Goal: Contribute content: Add original content to the website for others to see

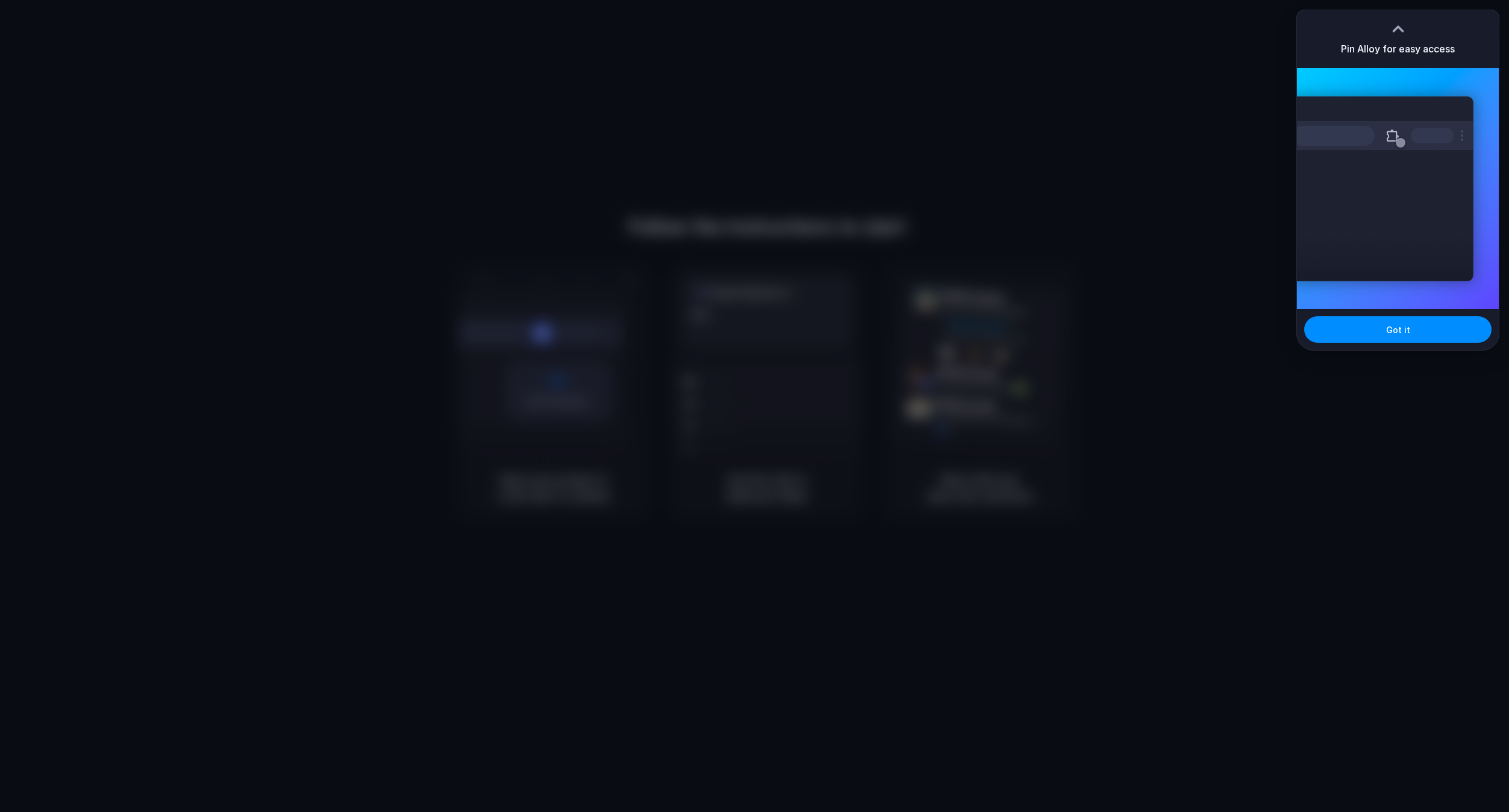
drag, startPoint x: 0, startPoint y: 0, endPoint x: 278, endPoint y: 334, distance: 434.6
click at [215, 371] on div at bounding box center [754, 406] width 1509 height 812
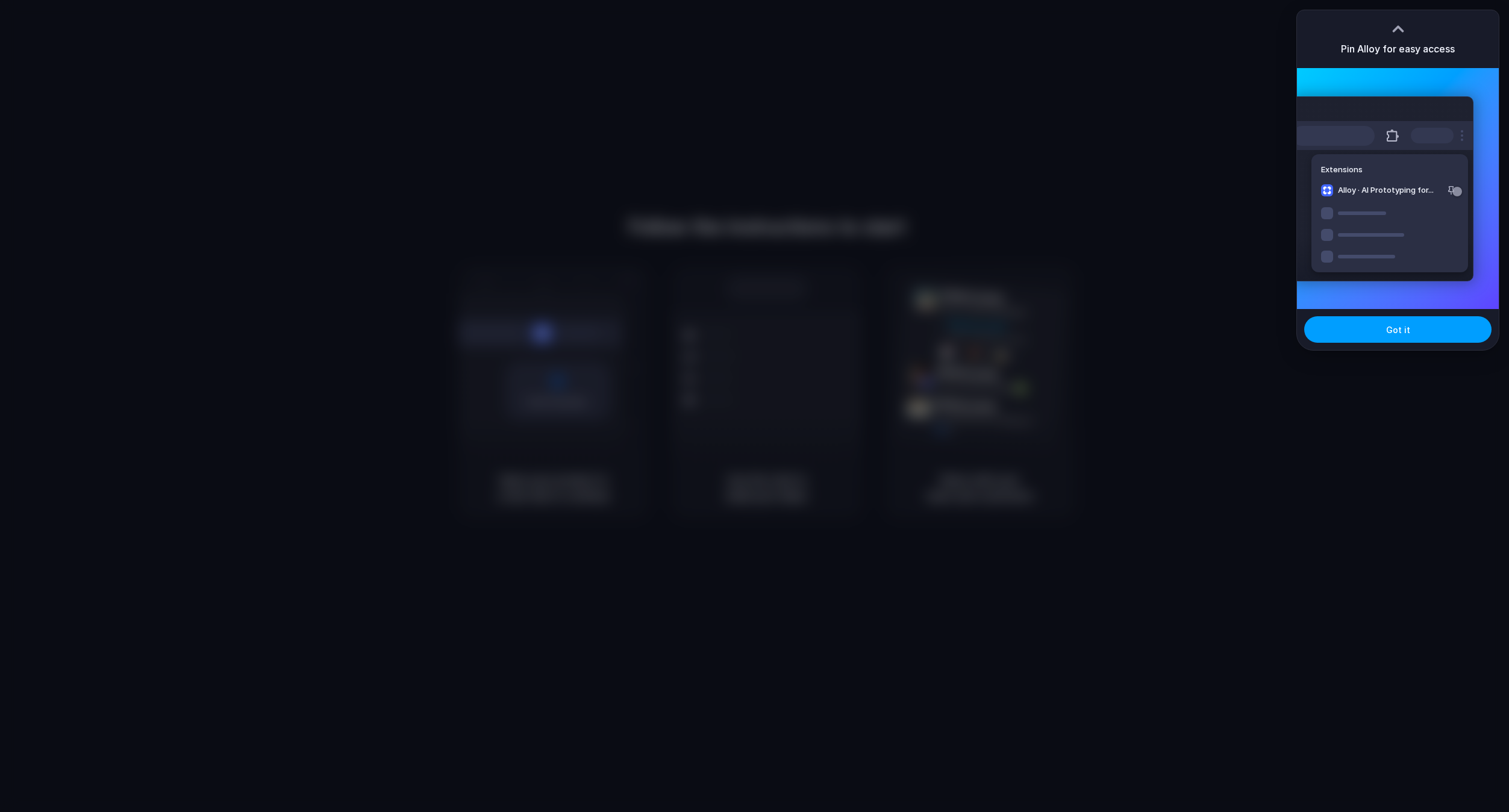
click at [1398, 340] on button "Got it" at bounding box center [1398, 329] width 187 height 27
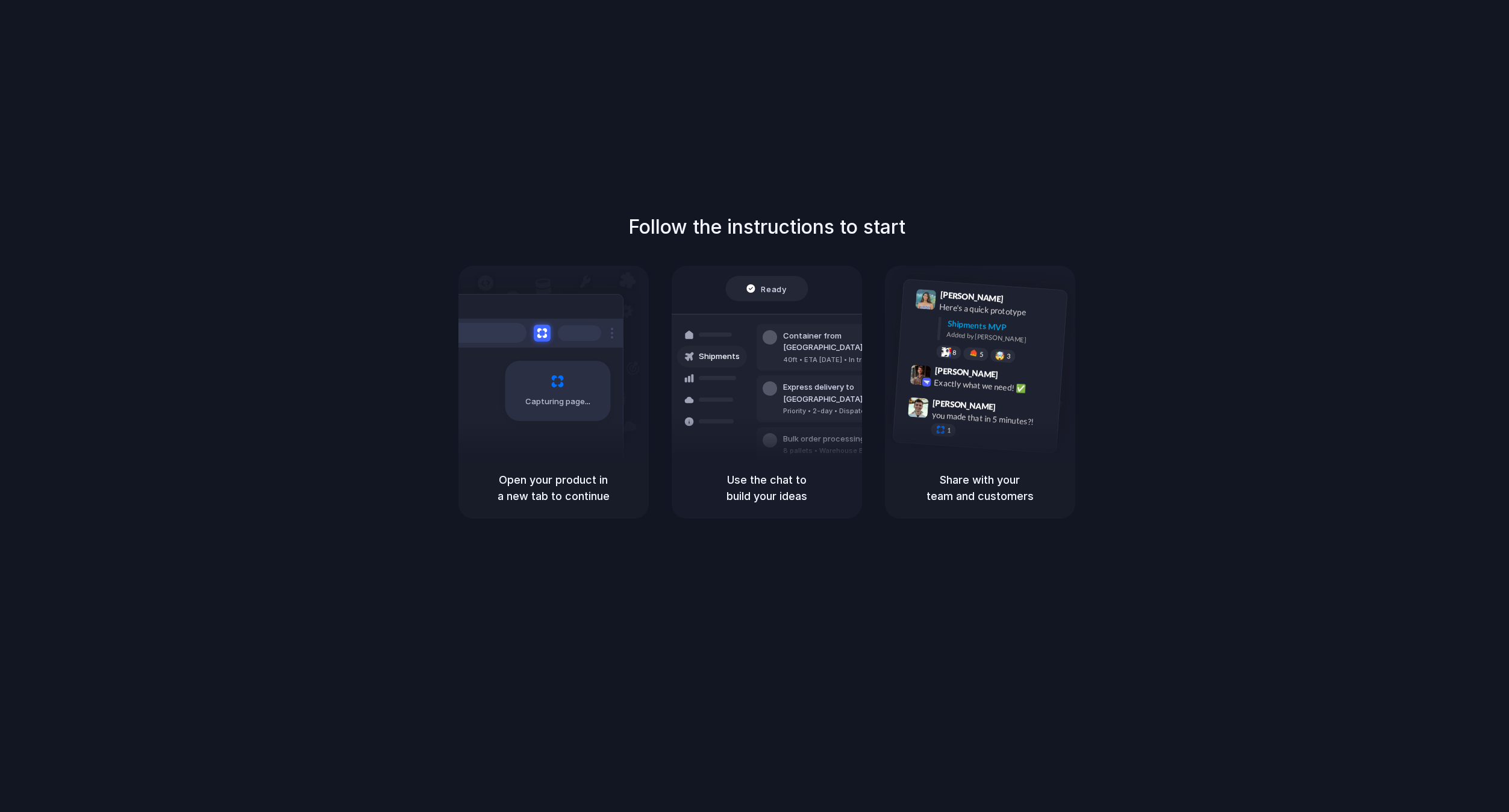
click at [1258, 284] on div "Follow the instructions to start Capturing page Open your product in a new tab …" at bounding box center [766, 365] width 1509 height 306
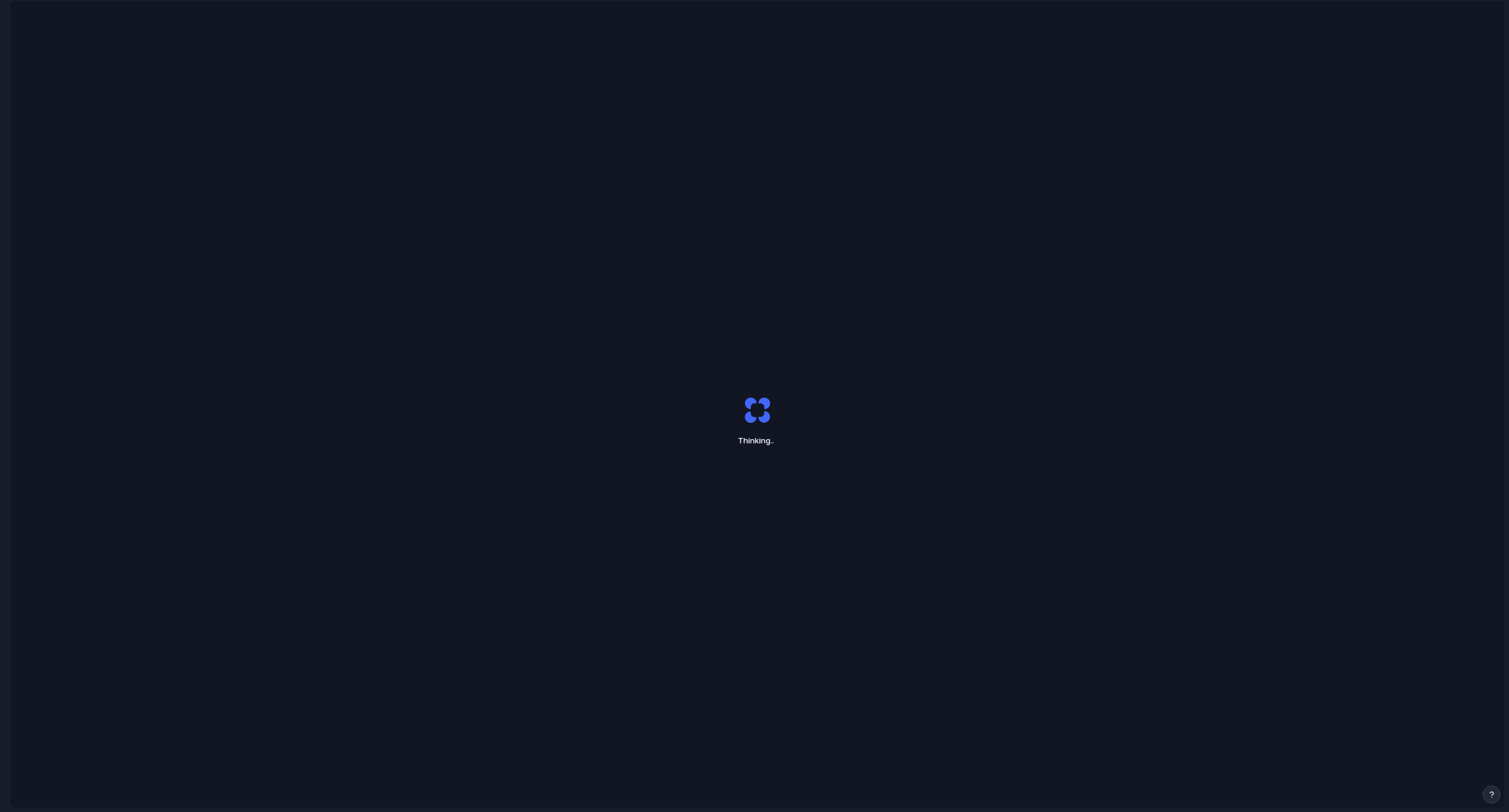
click at [203, 413] on div "Thinking .." at bounding box center [757, 421] width 1494 height 841
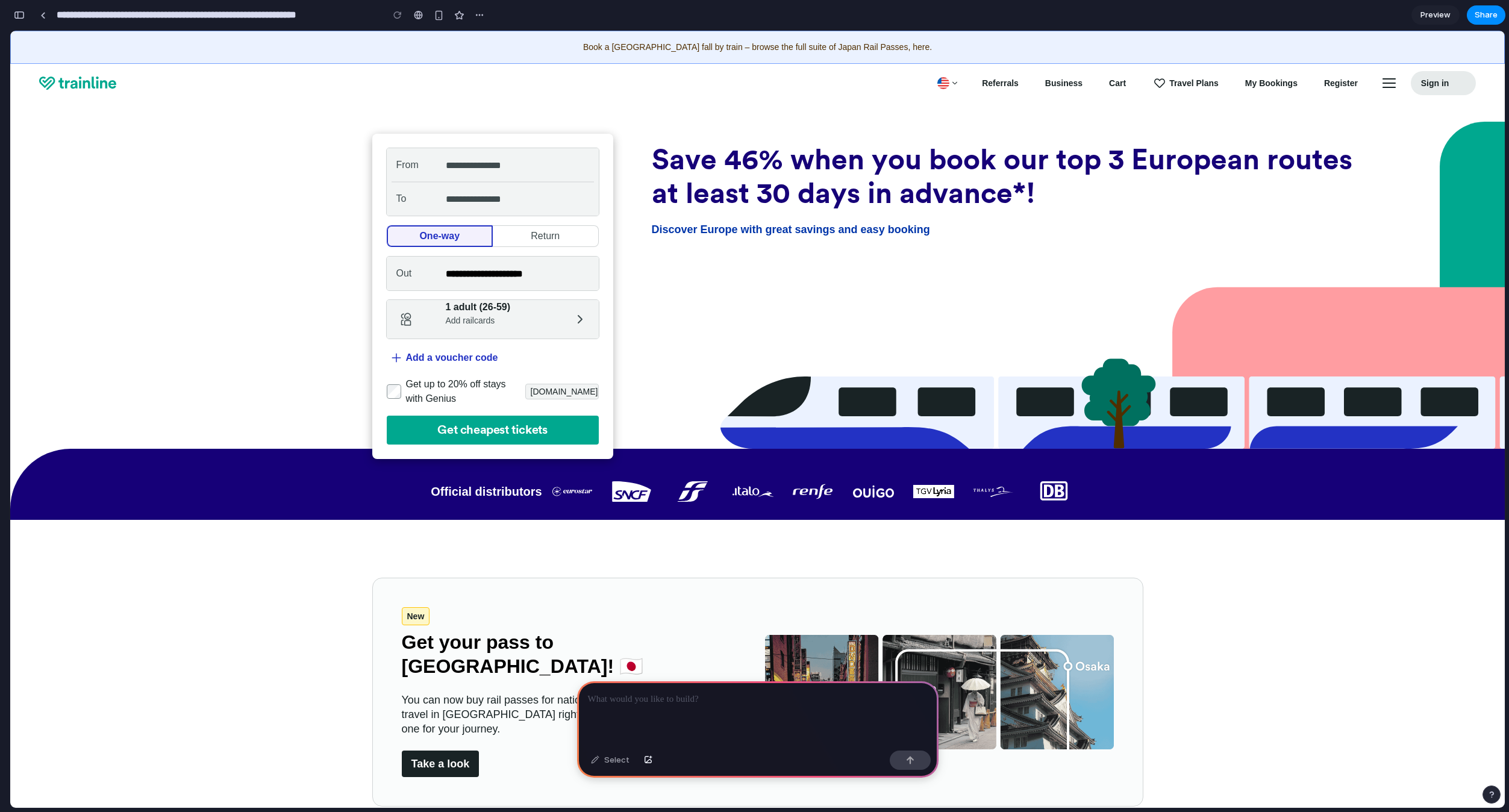
click at [156, 482] on section "Official distributors" at bounding box center [757, 484] width 1494 height 71
click at [706, 723] on div at bounding box center [758, 713] width 361 height 65
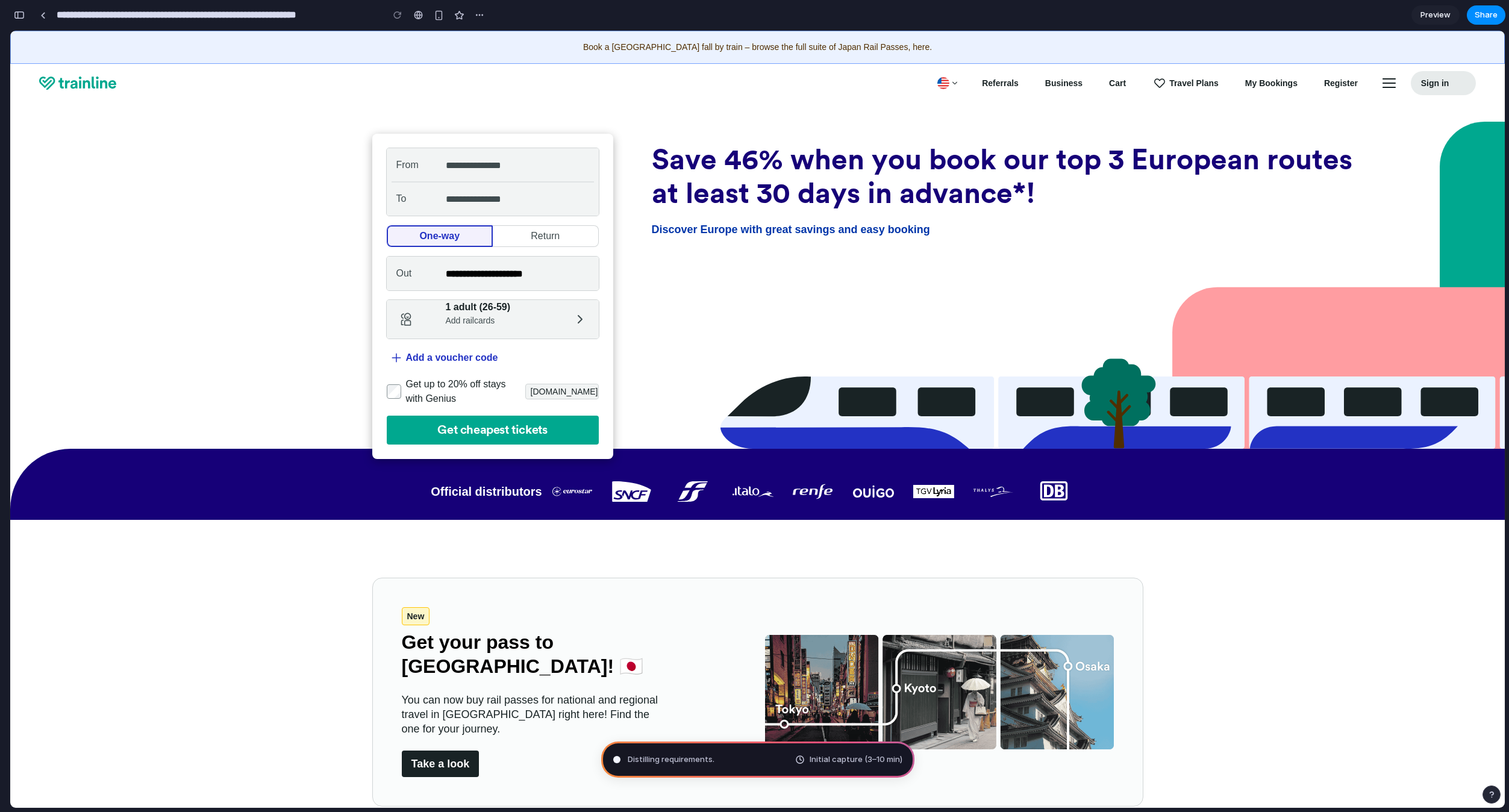
click at [238, 510] on section "Official distributors" at bounding box center [757, 484] width 1494 height 71
click at [212, 471] on section "Official distributors" at bounding box center [757, 484] width 1494 height 71
click at [227, 345] on div "**********" at bounding box center [757, 285] width 1494 height 327
click at [671, 765] on div "Reading Lenny's Newsletter ... Initial capture (3–10 min)" at bounding box center [758, 759] width 313 height 36
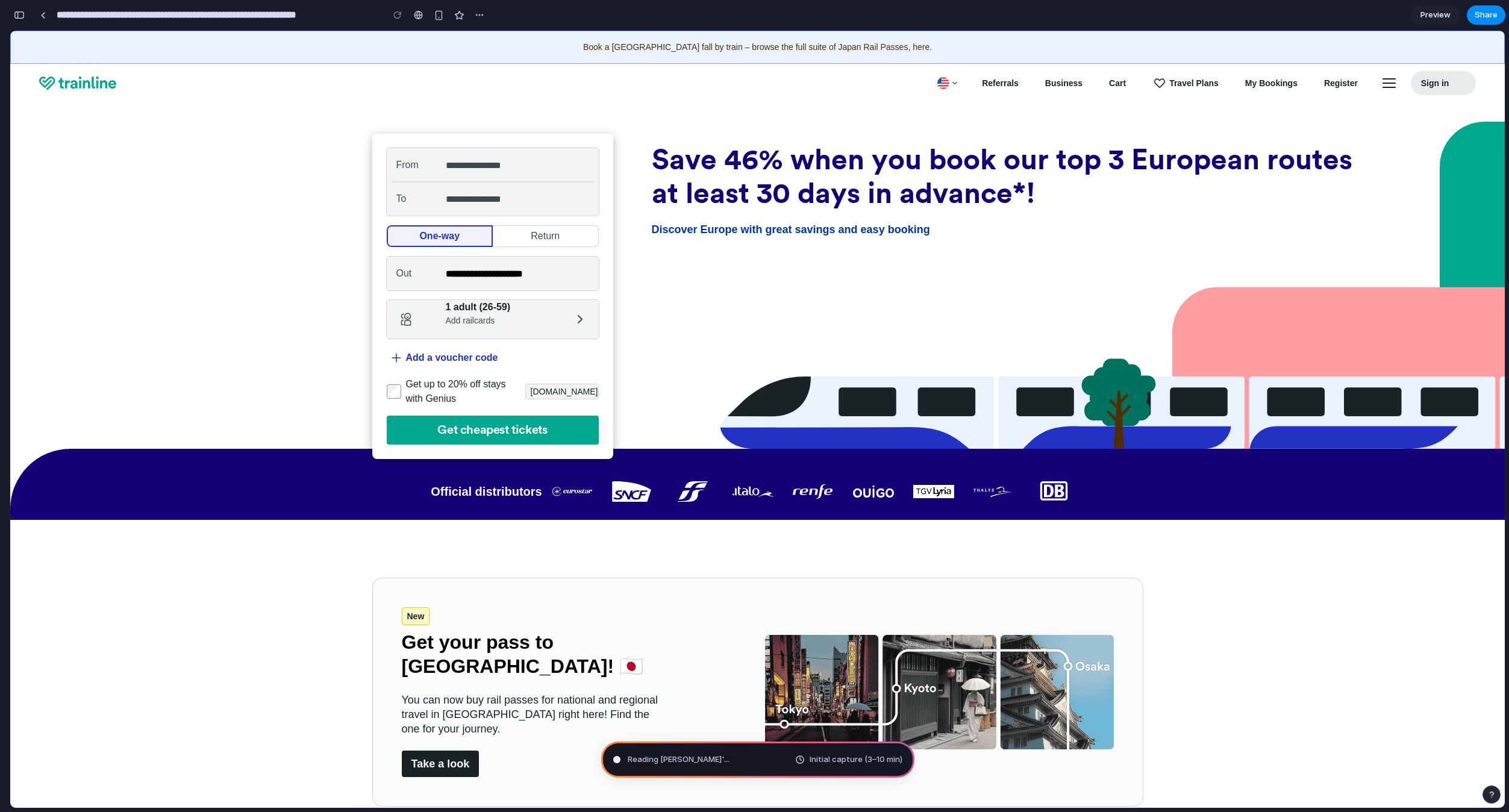
click at [840, 757] on span "Initial capture (3–10 min)" at bounding box center [856, 759] width 93 height 12
drag, startPoint x: 1206, startPoint y: 680, endPoint x: 894, endPoint y: 485, distance: 367.9
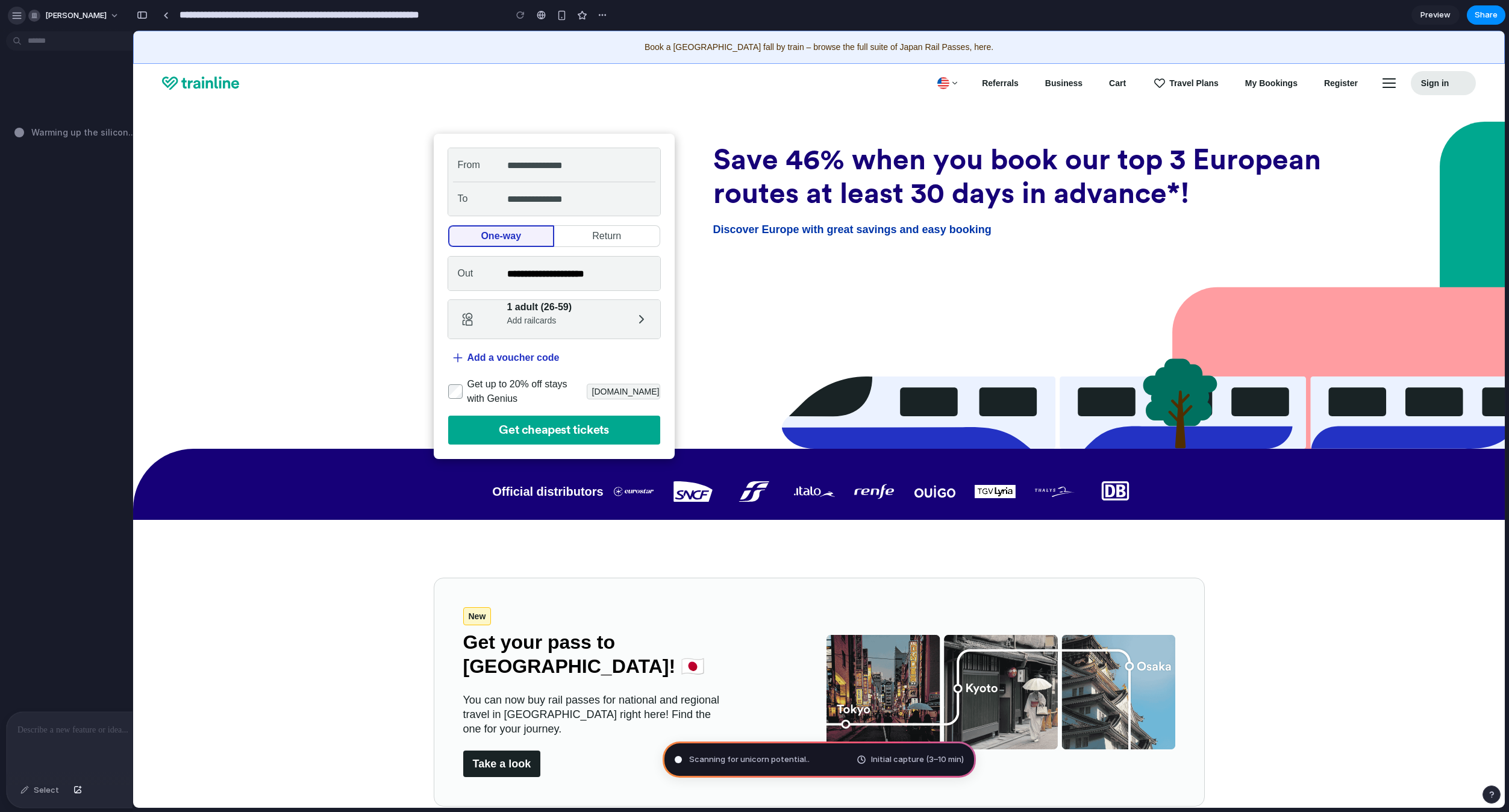
click at [17, 15] on div "button" at bounding box center [17, 15] width 11 height 11
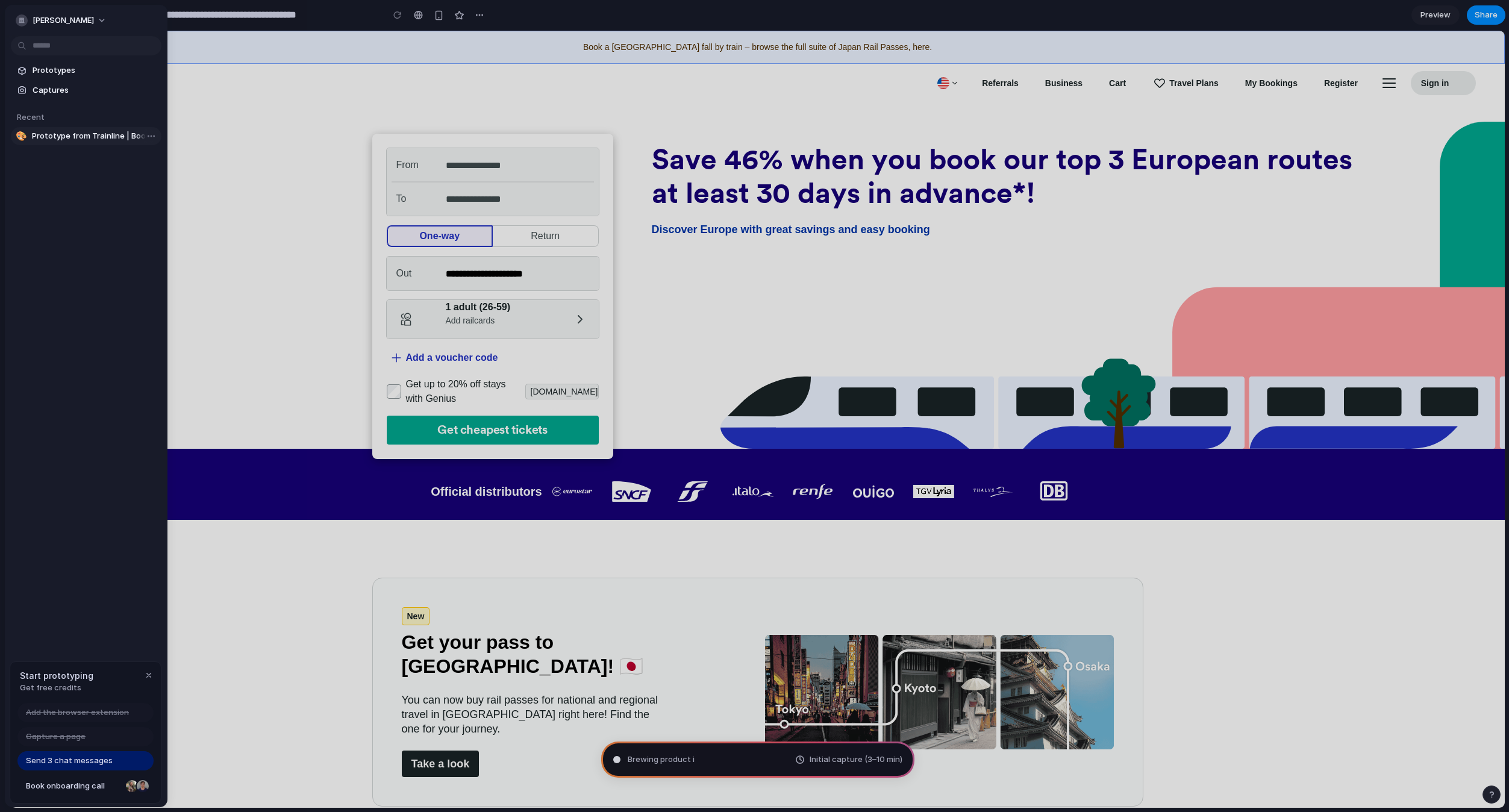
click at [74, 138] on span "Prototype from Trainline | Book Cheap European Train & Bus Tickets" at bounding box center [94, 136] width 125 height 12
click at [146, 675] on div "button" at bounding box center [149, 675] width 9 height 9
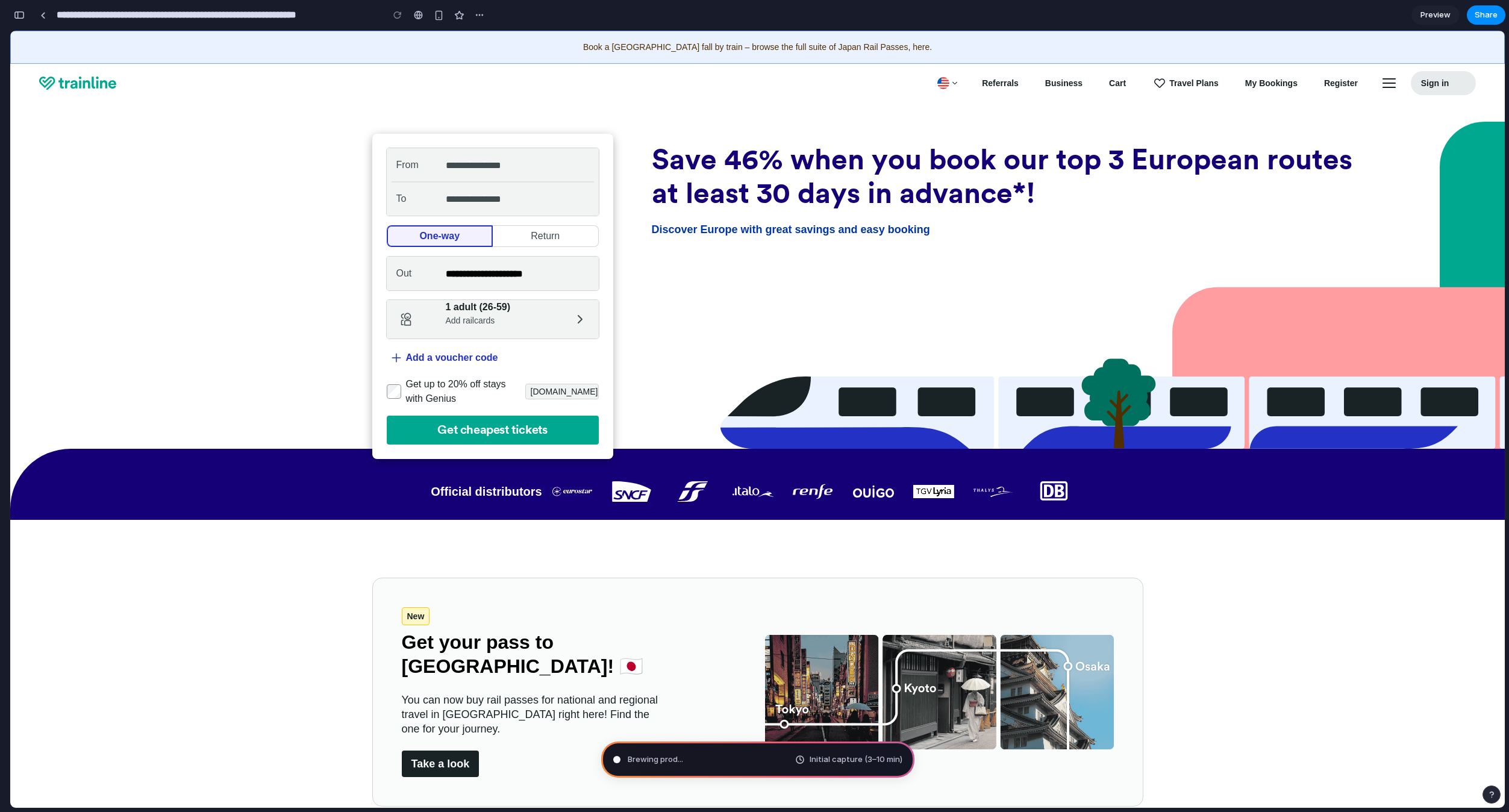
click at [1447, 17] on span "Preview" at bounding box center [1435, 15] width 30 height 12
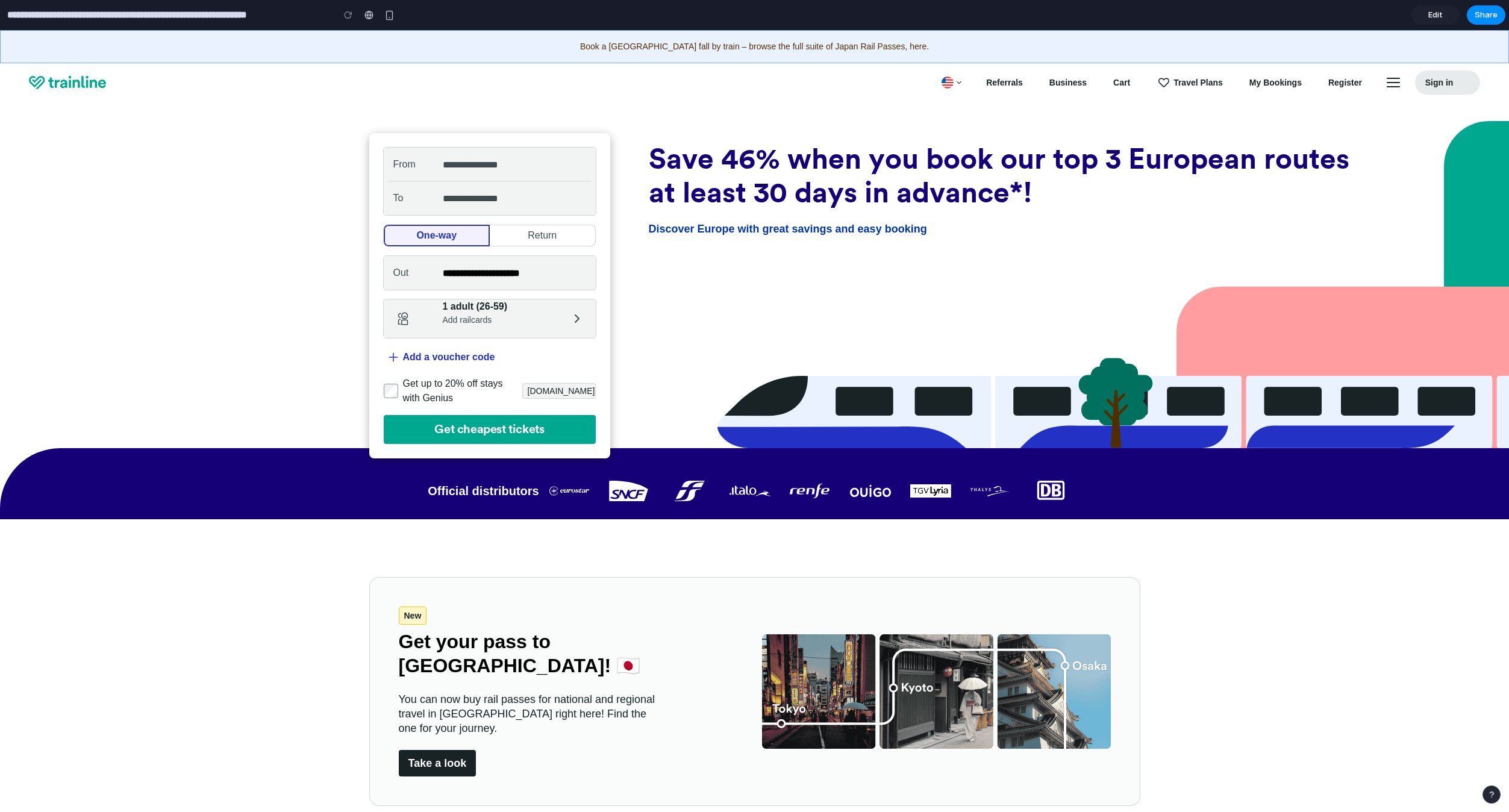
click at [1425, 15] on link "Edit" at bounding box center [1436, 15] width 48 height 19
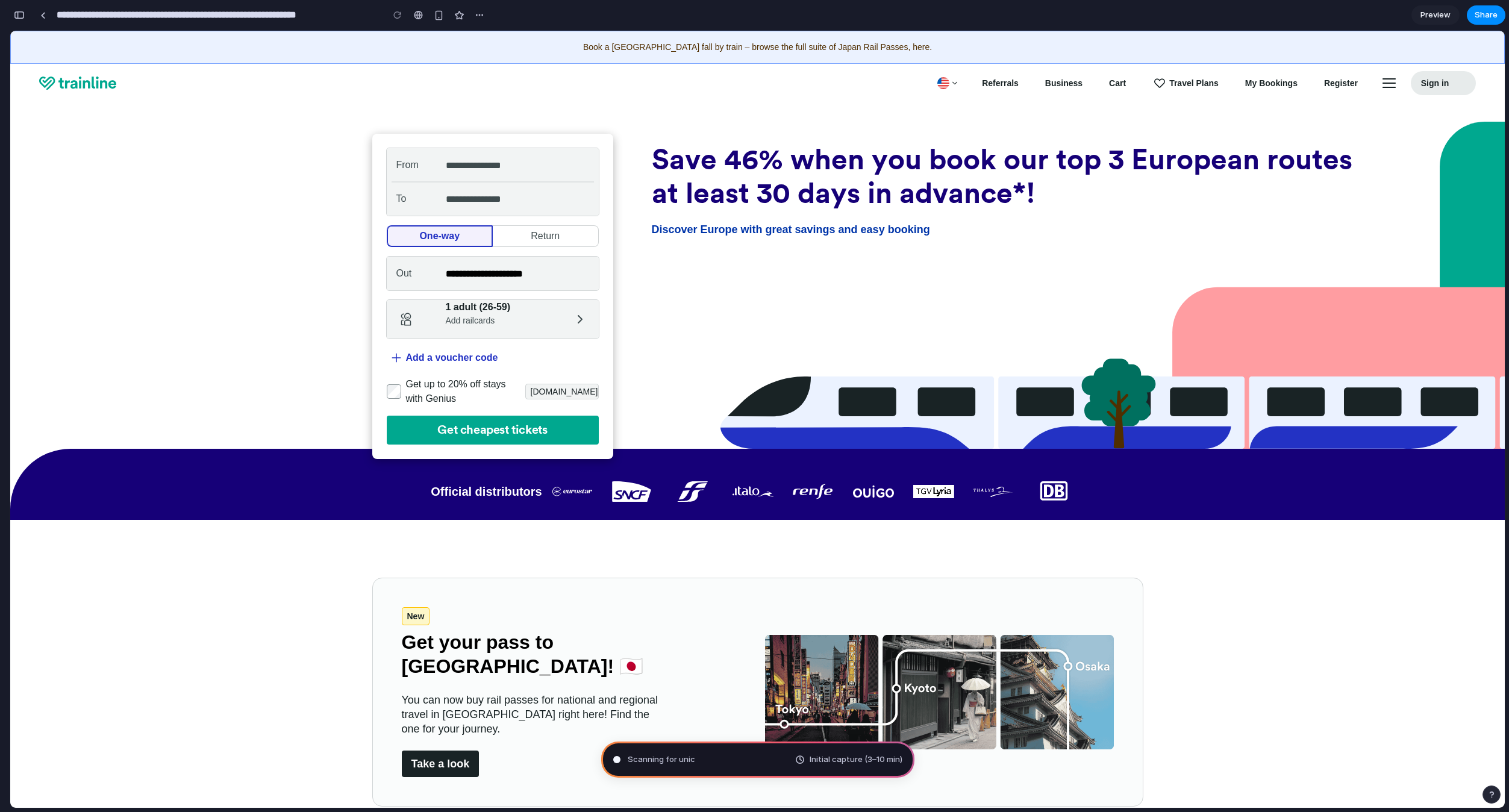
click at [699, 755] on div "Scanning for unic Initial capture (3–10 min)" at bounding box center [758, 759] width 313 height 36
click at [868, 755] on span "Initial capture (3–10 min)" at bounding box center [856, 759] width 93 height 12
click at [253, 426] on div "**********" at bounding box center [757, 285] width 1494 height 327
click at [487, 15] on button "button" at bounding box center [479, 15] width 18 height 18
drag, startPoint x: 1000, startPoint y: 267, endPoint x: 1020, endPoint y: 251, distance: 25.6
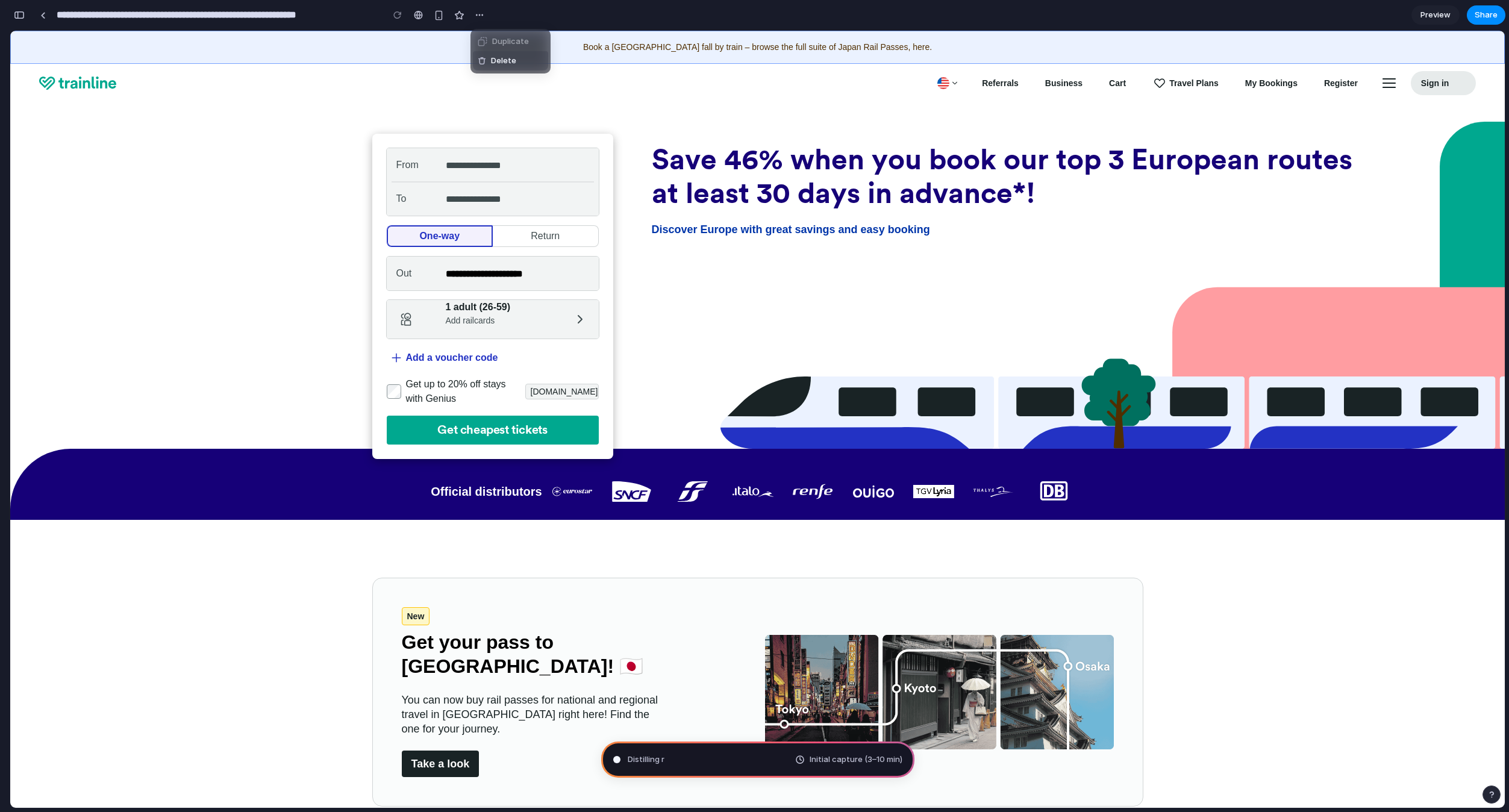
click at [1000, 265] on div "Duplicate Delete" at bounding box center [754, 406] width 1509 height 812
click at [167, 436] on div "**********" at bounding box center [757, 285] width 1494 height 327
click at [808, 738] on img at bounding box center [939, 692] width 349 height 170
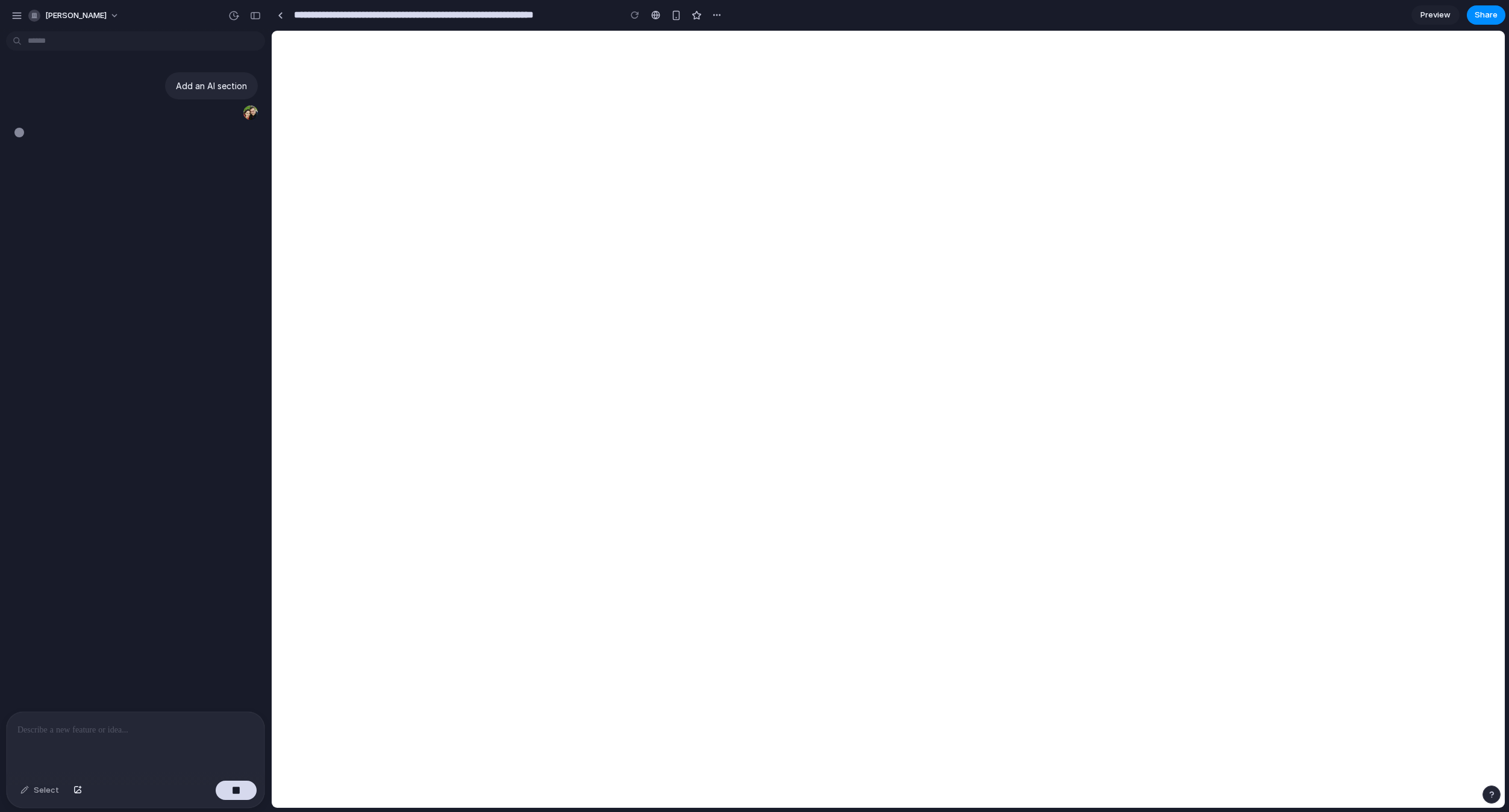
type input "**********"
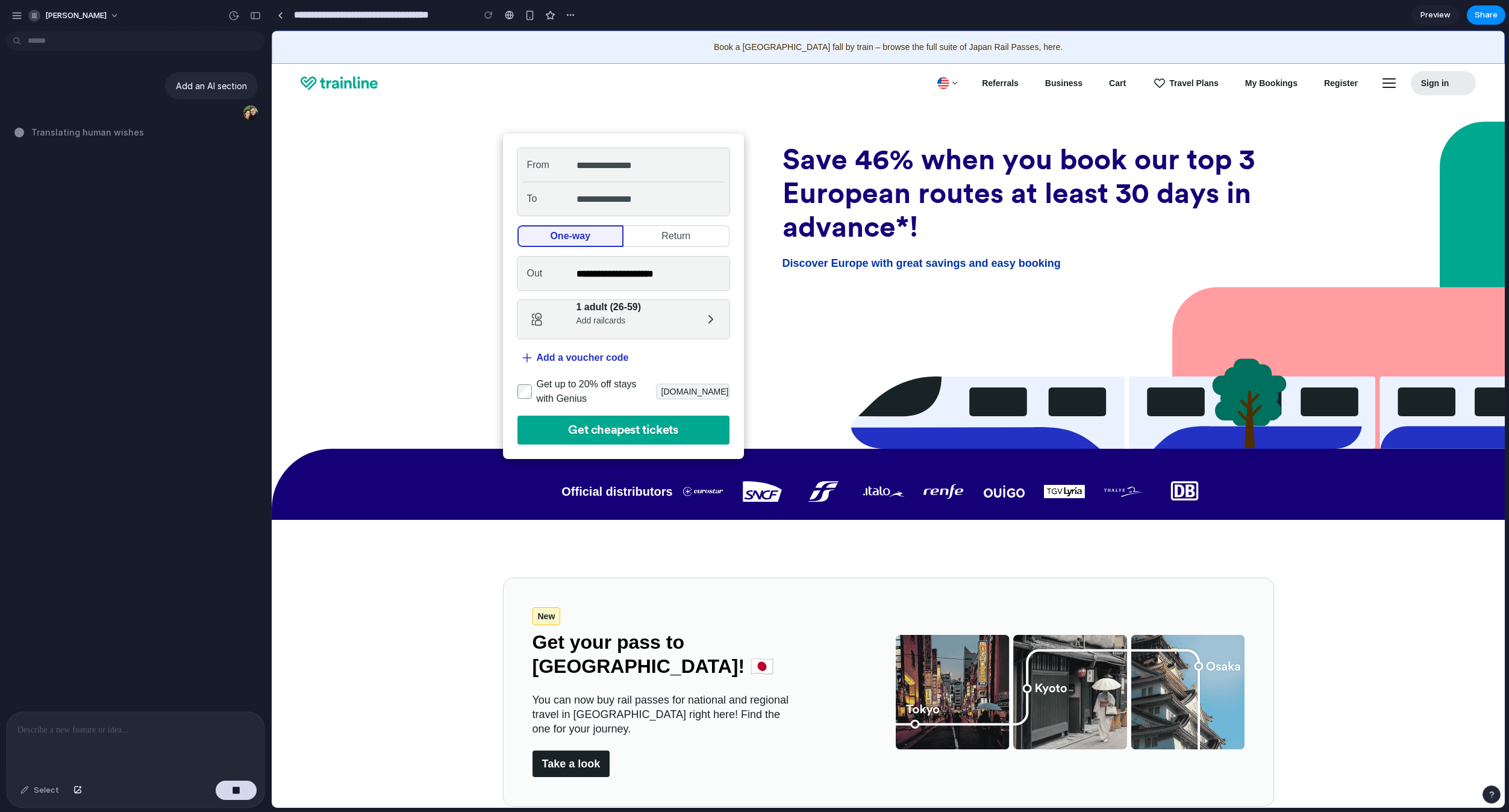
click at [212, 697] on div "Add an AI section Translating human wishes" at bounding box center [132, 373] width 264 height 675
click at [61, 134] on span "Translating human wishes .." at bounding box center [90, 132] width 117 height 13
drag, startPoint x: 109, startPoint y: 134, endPoint x: 141, endPoint y: 134, distance: 32.0
click at [141, 134] on div "Translating human wishes ." at bounding box center [139, 132] width 249 height 13
click at [170, 148] on div "Add an AI section Translating human wishes .." at bounding box center [132, 373] width 264 height 675
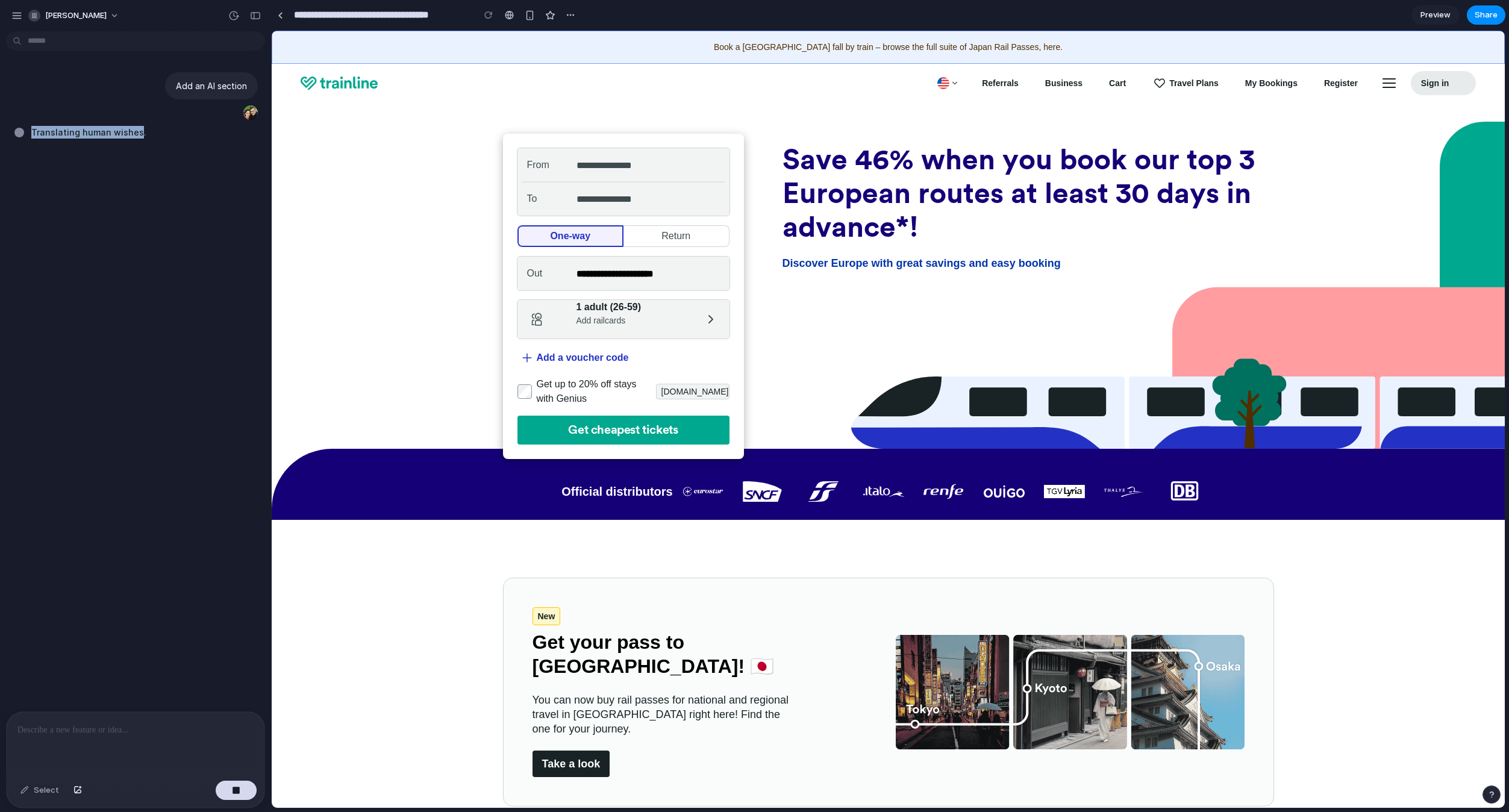
drag, startPoint x: 133, startPoint y: 127, endPoint x: 27, endPoint y: 128, distance: 106.0
click at [27, 128] on div "Translating human wishes ." at bounding box center [139, 132] width 249 height 13
click at [69, 139] on div "Add an AI section Translating human wishes" at bounding box center [132, 373] width 264 height 675
click at [224, 787] on button "button" at bounding box center [235, 790] width 41 height 19
click at [197, 698] on div "Add an AI section" at bounding box center [132, 373] width 264 height 675
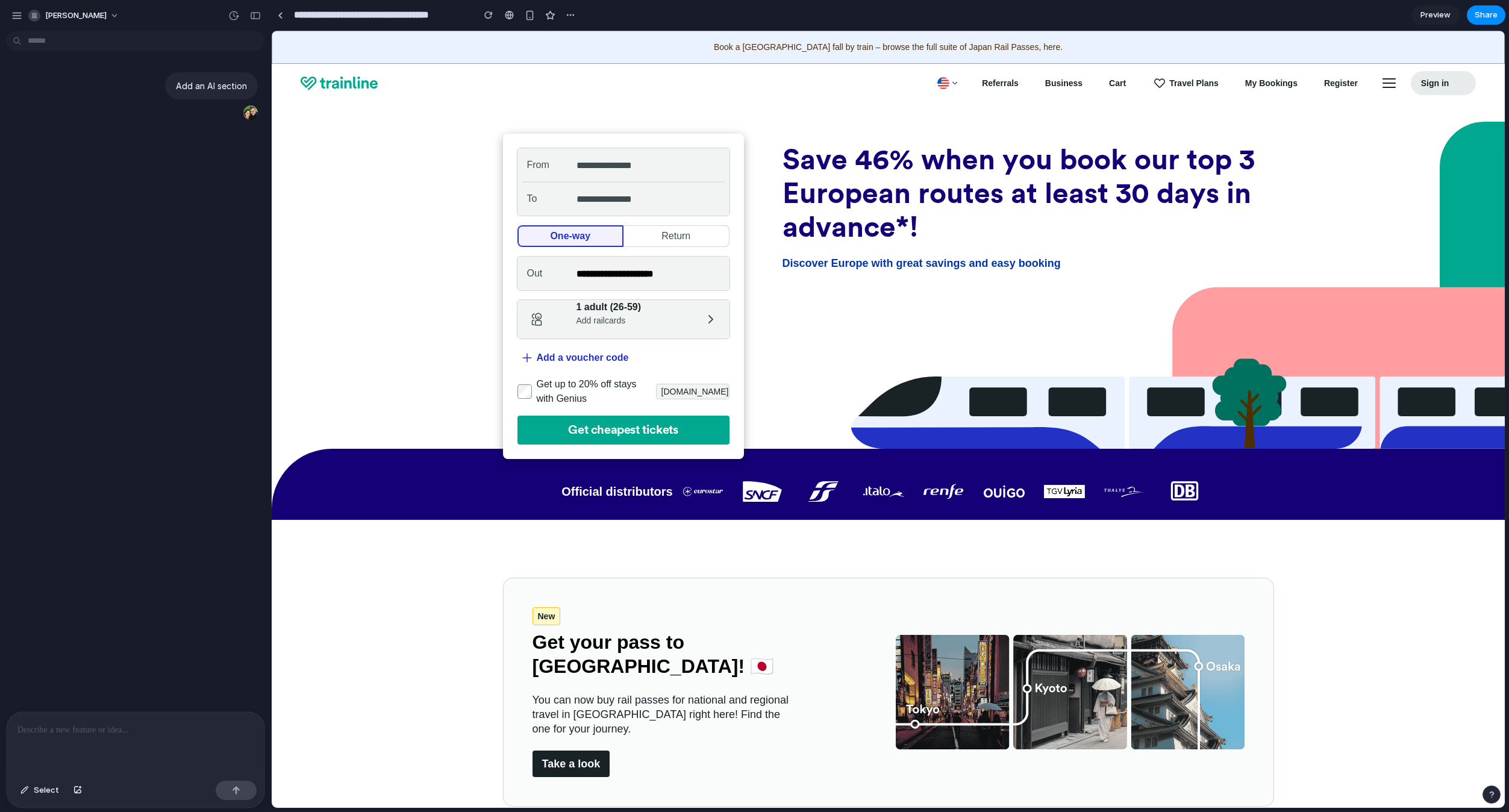
click at [184, 725] on p at bounding box center [135, 730] width 236 height 15
click at [166, 300] on div "Add an AI section ADd a chatbot section on the lower right corner Booti" at bounding box center [132, 373] width 264 height 675
click at [1491, 793] on div "button" at bounding box center [1491, 794] width 9 height 9
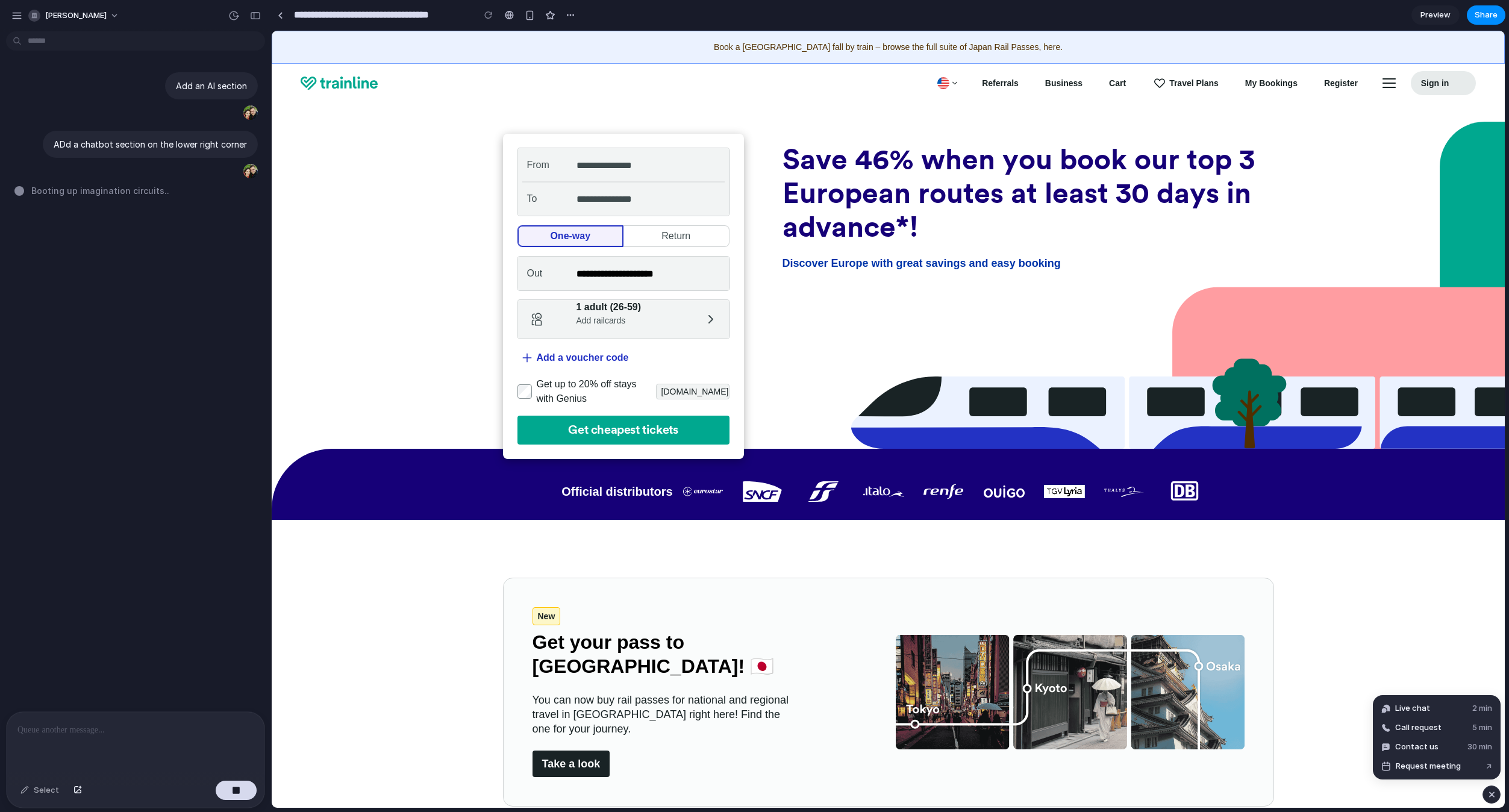
click at [1488, 797] on div "button" at bounding box center [1492, 795] width 10 height 15
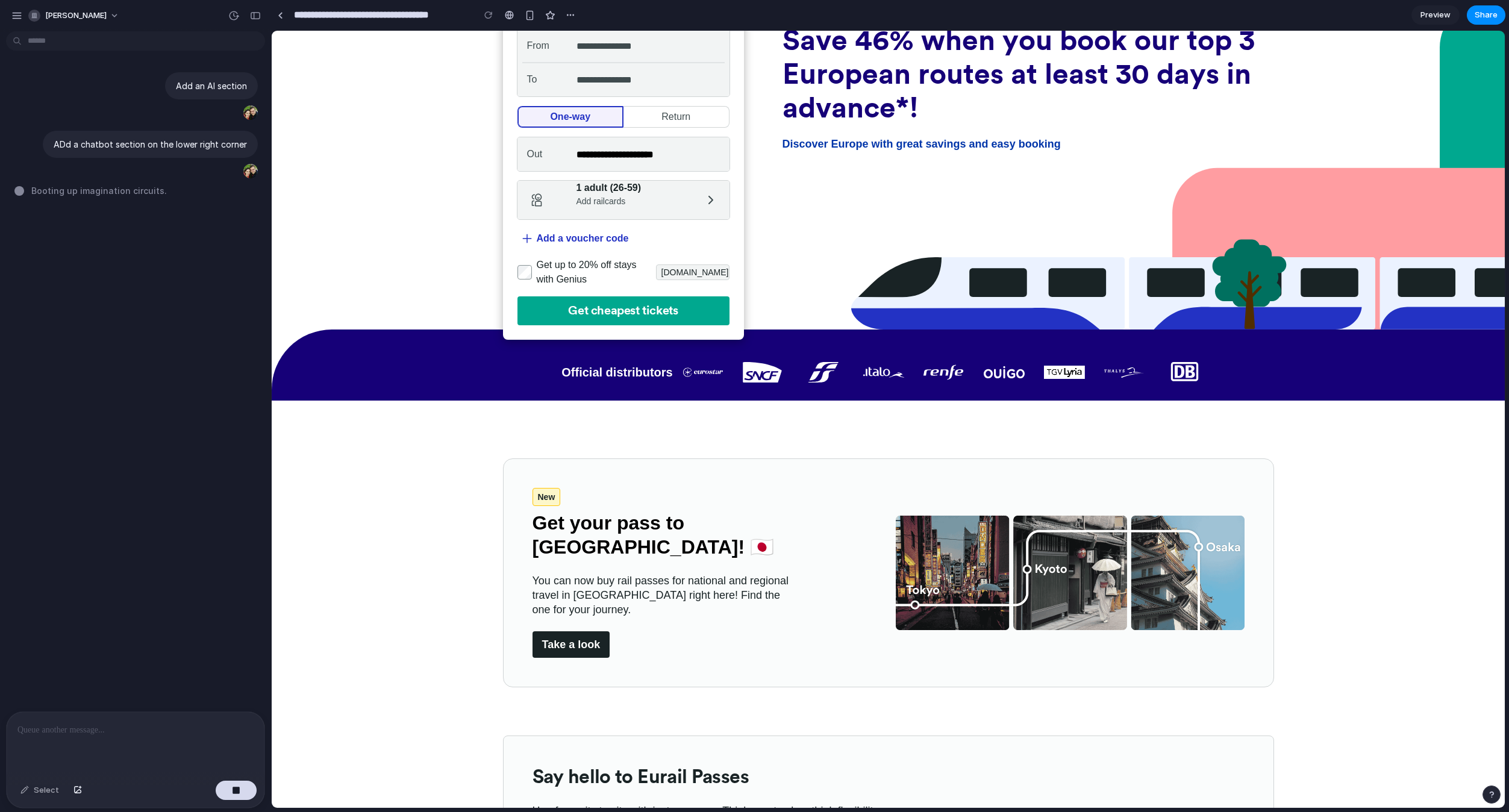
scroll to position [121, 0]
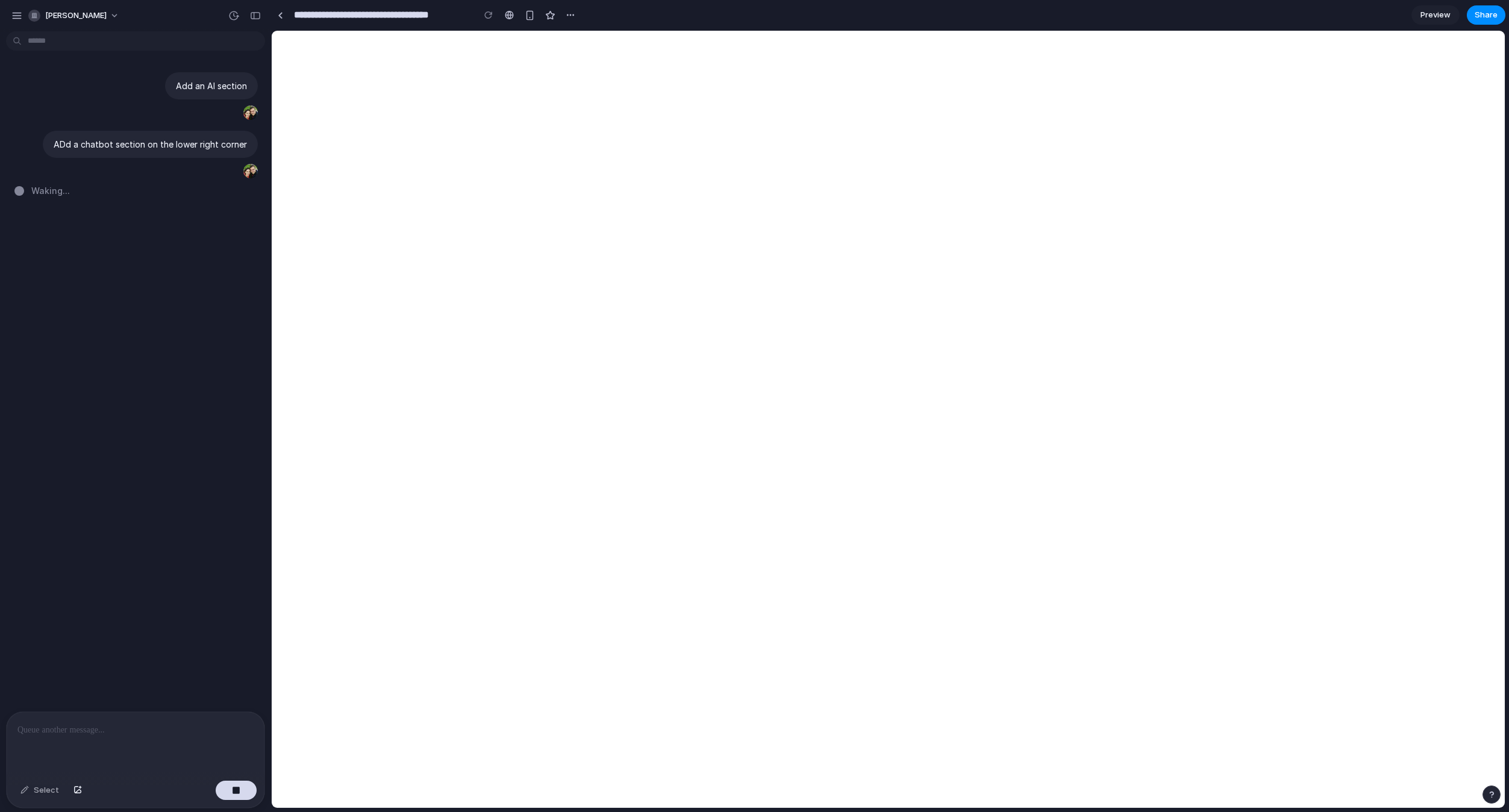
type input "**********"
click at [179, 338] on div "Add an AI section ADd a chatbot section on the lower right corner Summoning dig…" at bounding box center [132, 373] width 264 height 675
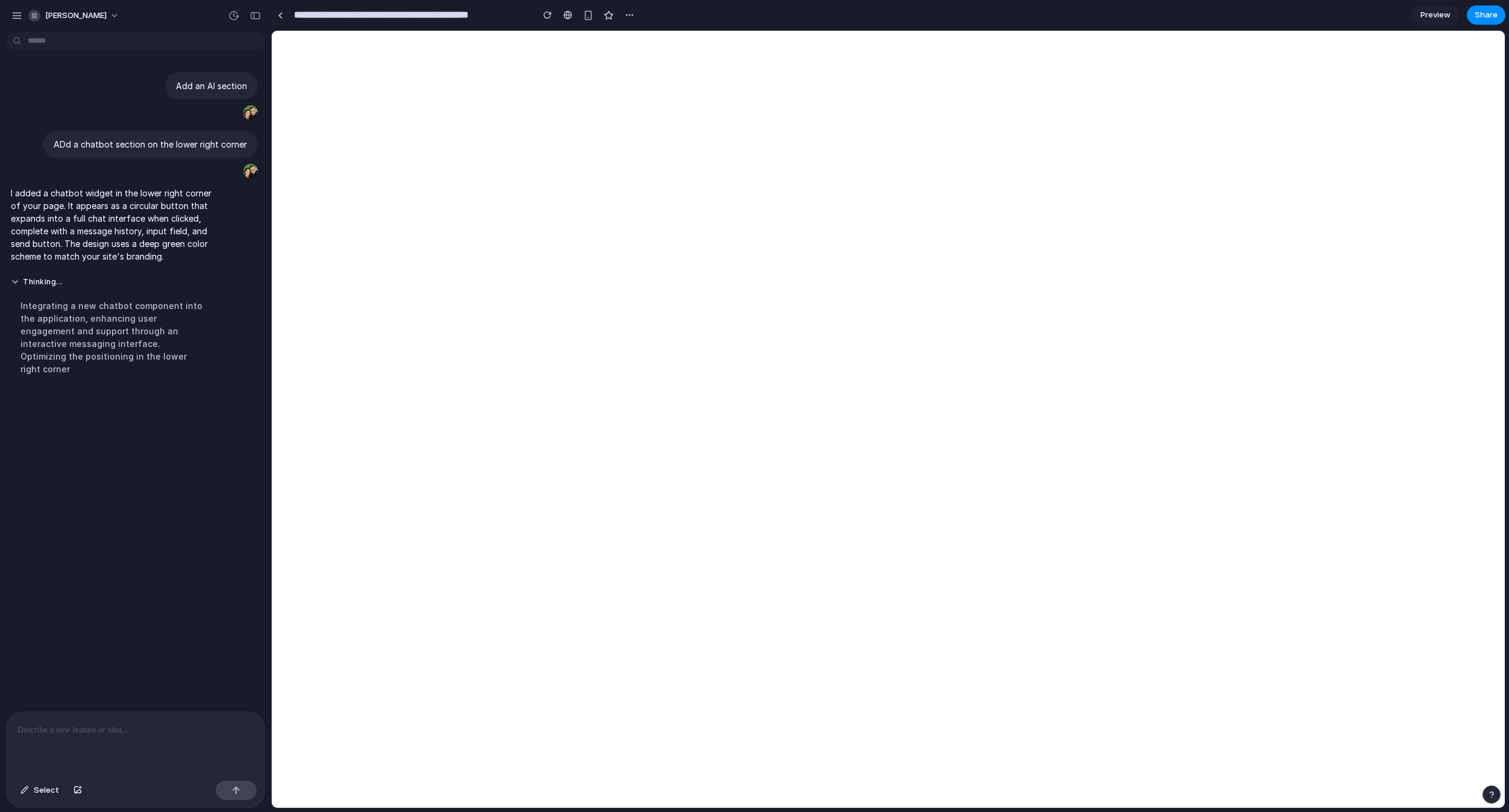
click at [70, 354] on div "Integrating a new chatbot component into the application, enhancing user engage…" at bounding box center [111, 337] width 201 height 91
drag, startPoint x: 209, startPoint y: 683, endPoint x: 260, endPoint y: 608, distance: 90.7
click at [209, 683] on div "Add an AI section ADd a chatbot section on the lower right corner I added a cha…" at bounding box center [132, 373] width 264 height 675
click at [213, 561] on div "Add an AI section ADd a chatbot section on the lower right corner I added a cha…" at bounding box center [132, 373] width 264 height 675
